Goal: Transaction & Acquisition: Obtain resource

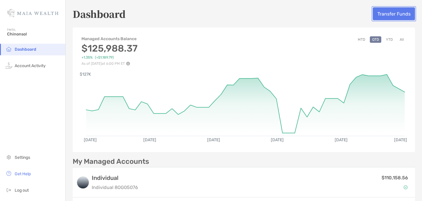
click at [389, 14] on button "Transfer Funds" at bounding box center [394, 13] width 42 height 13
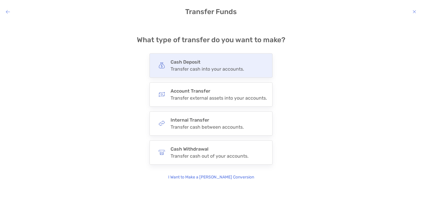
click at [216, 60] on h4 "Cash Deposit" at bounding box center [207, 62] width 74 height 6
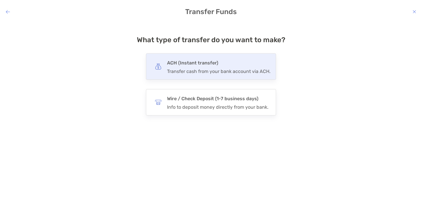
click at [196, 63] on h4 "ACH (Instant transfer)" at bounding box center [218, 63] width 103 height 8
click at [0, 0] on input "***" at bounding box center [0, 0] width 0 height 0
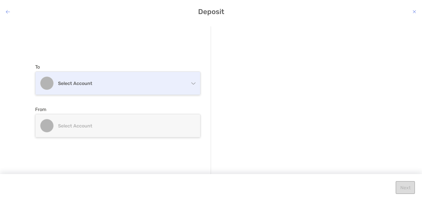
click at [128, 89] on div "Select account" at bounding box center [117, 83] width 165 height 23
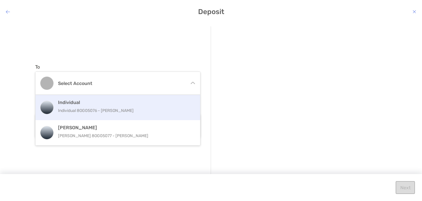
click at [127, 108] on p "Individual 8OG05076 - [PERSON_NAME]" at bounding box center [124, 110] width 132 height 7
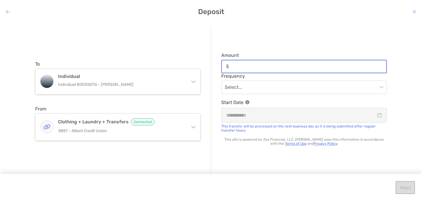
click at [252, 65] on input "Amount" at bounding box center [308, 66] width 155 height 5
type input "***"
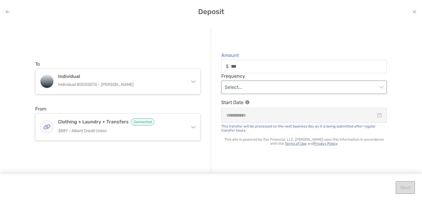
click at [270, 83] on input "modal" at bounding box center [301, 87] width 153 height 13
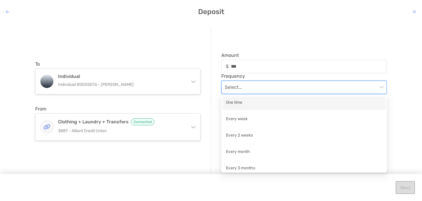
click at [259, 108] on div "One time" at bounding box center [303, 102] width 163 height 13
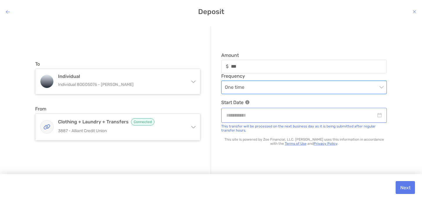
click at [284, 121] on div "modal" at bounding box center [304, 115] width 166 height 15
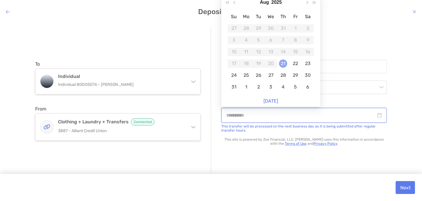
type input "**********"
click at [286, 64] on div "21" at bounding box center [283, 63] width 8 height 8
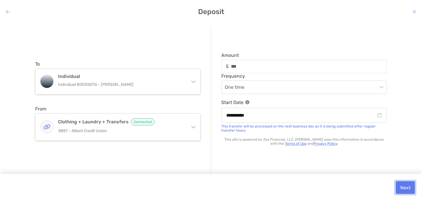
click at [402, 186] on button "Next" at bounding box center [404, 187] width 19 height 13
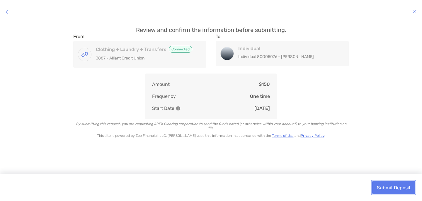
click at [384, 191] on button "Submit Deposit" at bounding box center [393, 187] width 43 height 13
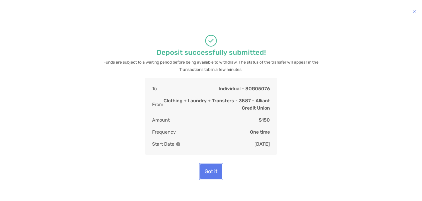
click at [210, 171] on button "Got it" at bounding box center [211, 171] width 22 height 15
